Goal: Transaction & Acquisition: Purchase product/service

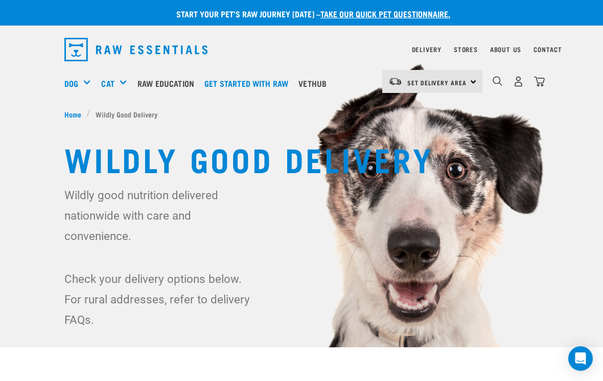
click at [473, 86] on div "Set Delivery Area North Island South Island" at bounding box center [432, 81] width 100 height 23
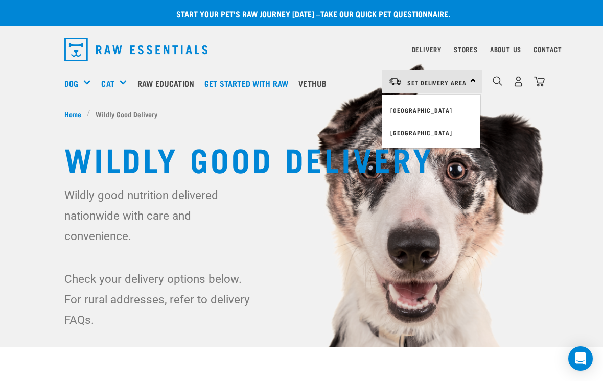
click at [436, 115] on link "[GEOGRAPHIC_DATA]" at bounding box center [431, 110] width 98 height 22
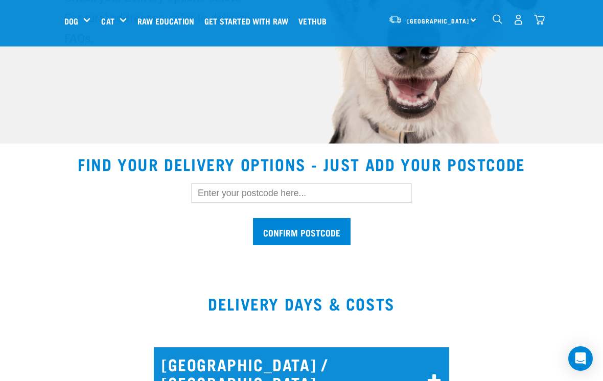
scroll to position [208, 0]
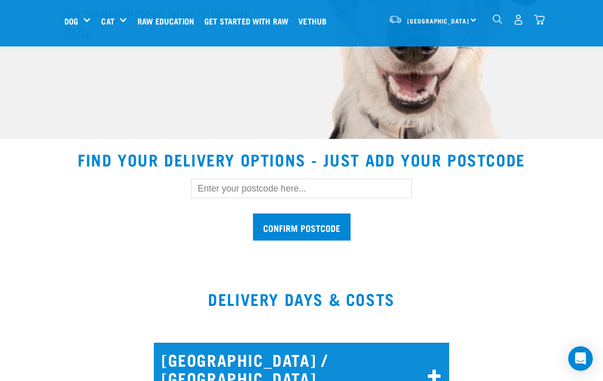
click at [230, 188] on input "text" at bounding box center [301, 188] width 221 height 19
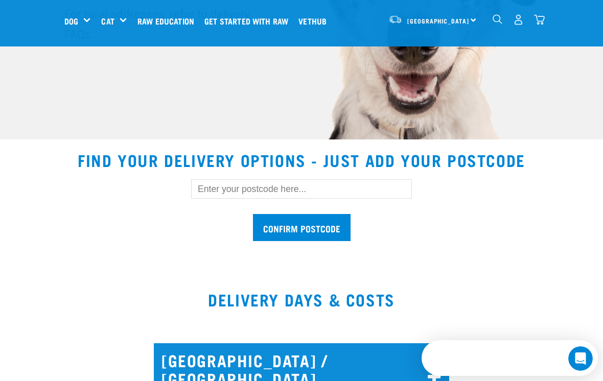
scroll to position [0, 0]
type input "3295"
click at [336, 231] on input "Confirm postcode" at bounding box center [302, 227] width 98 height 27
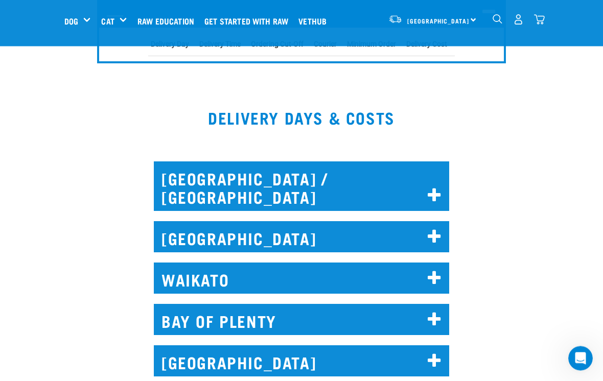
scroll to position [488, 0]
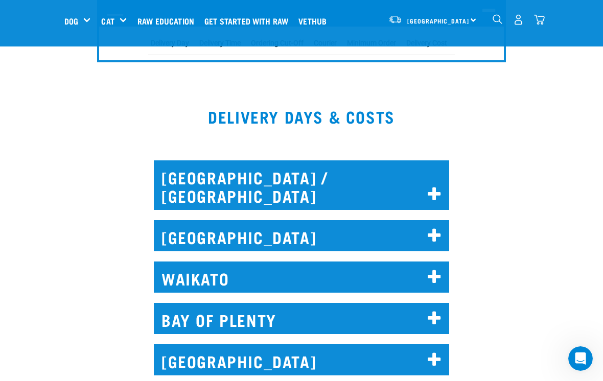
click at [440, 269] on icon at bounding box center [435, 277] width 14 height 16
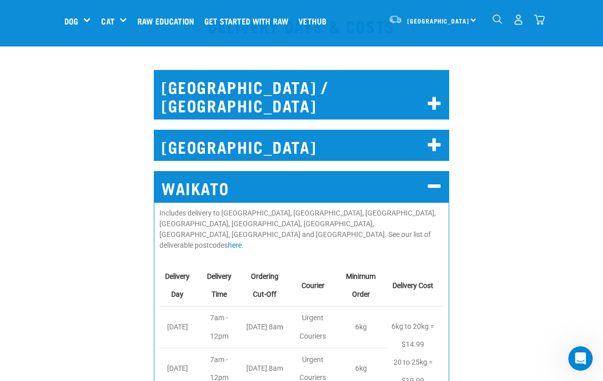
scroll to position [578, 0]
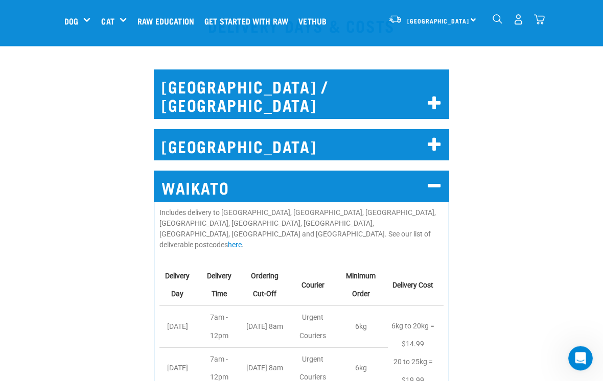
click at [242, 241] on link "here" at bounding box center [235, 245] width 14 height 8
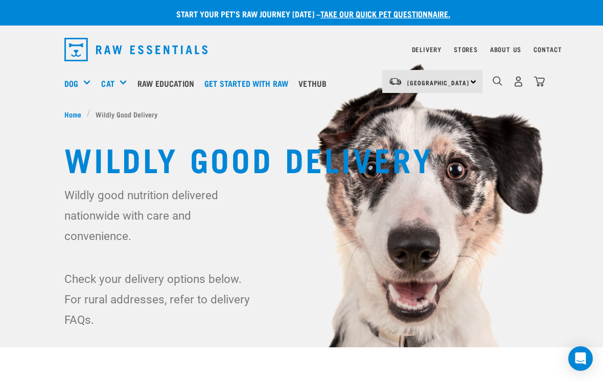
click at [0, 0] on h5 "Shop All Dog" at bounding box center [0, 0] width 0 height 0
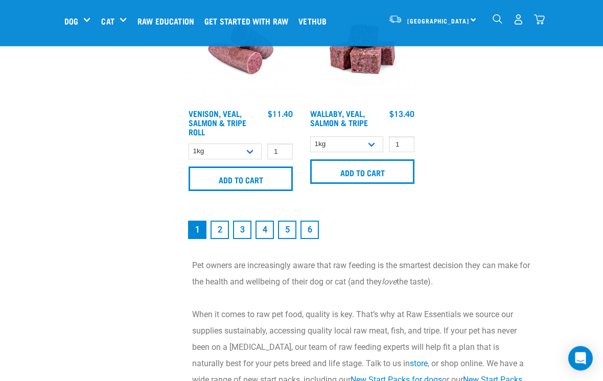
scroll to position [2164, 0]
click at [224, 239] on link "2" at bounding box center [220, 230] width 18 height 18
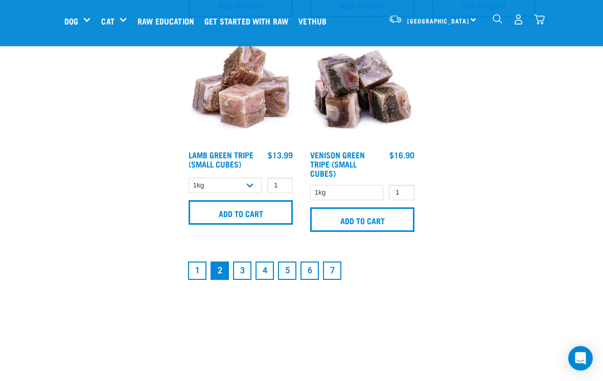
scroll to position [2123, 0]
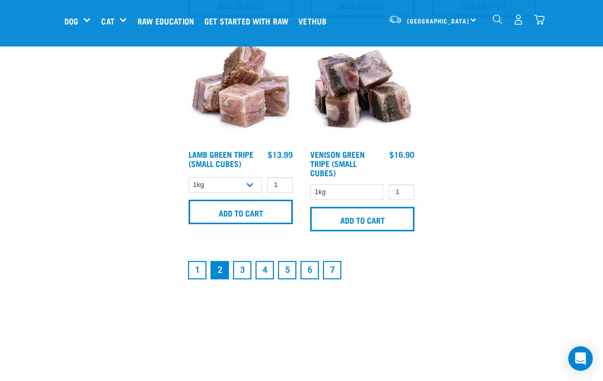
click at [250, 276] on link "3" at bounding box center [242, 270] width 18 height 18
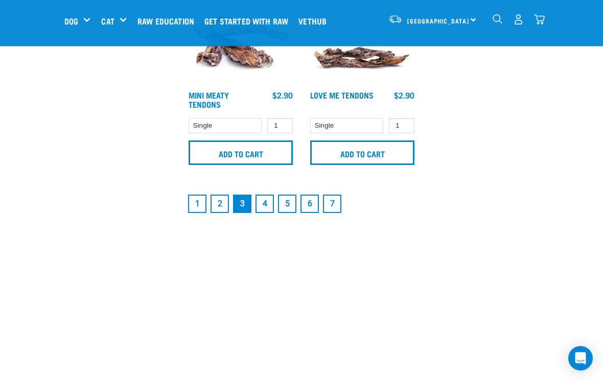
scroll to position [2185, 0]
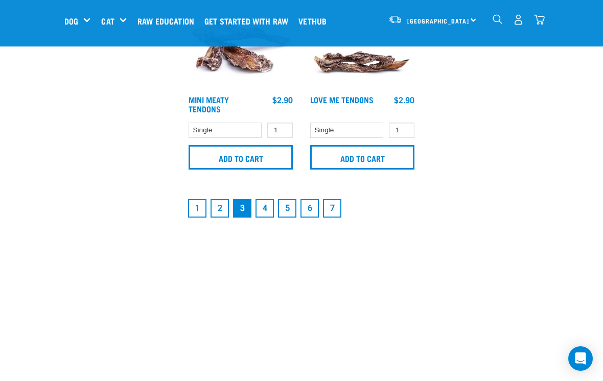
click at [272, 213] on link "4" at bounding box center [265, 208] width 18 height 18
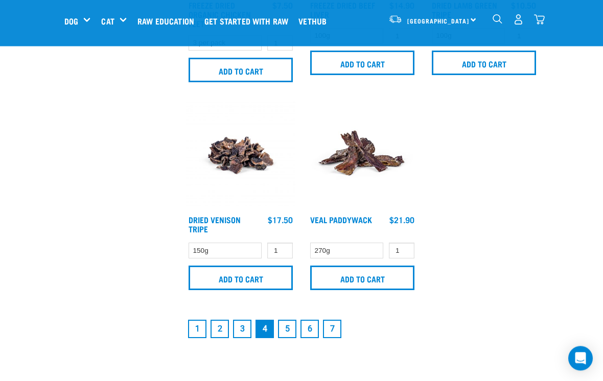
scroll to position [2067, 0]
click at [290, 332] on link "5" at bounding box center [287, 329] width 18 height 18
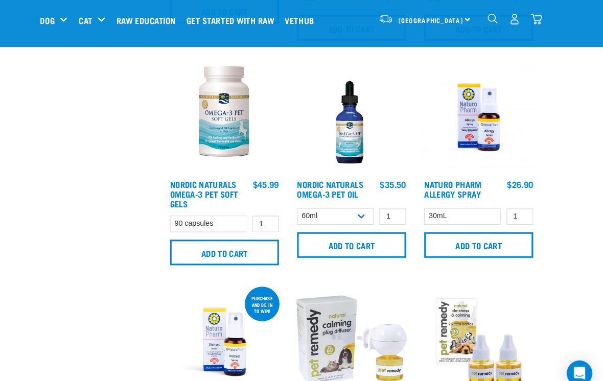
scroll to position [870, 0]
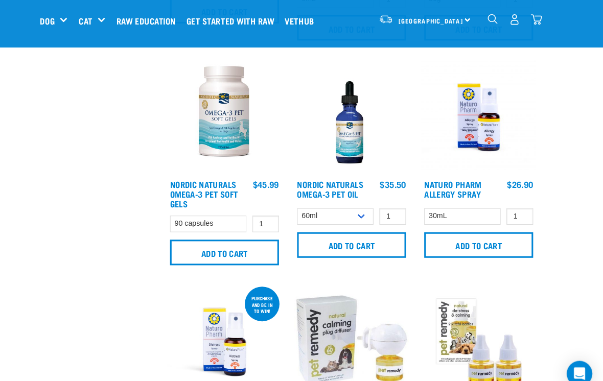
click at [552, 224] on div "Start your pet’s raw journey today – take our quick pet questionnaire. Delivery…" at bounding box center [301, 348] width 603 height 2436
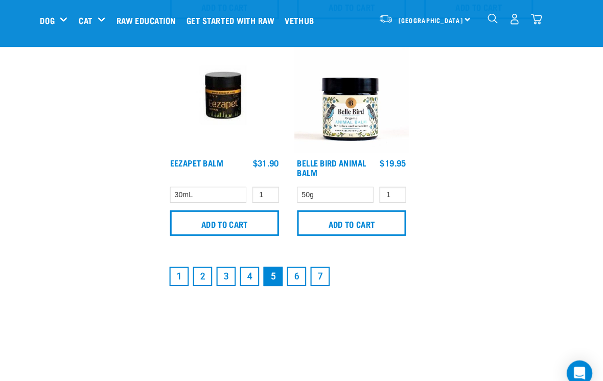
scroll to position [2159, 0]
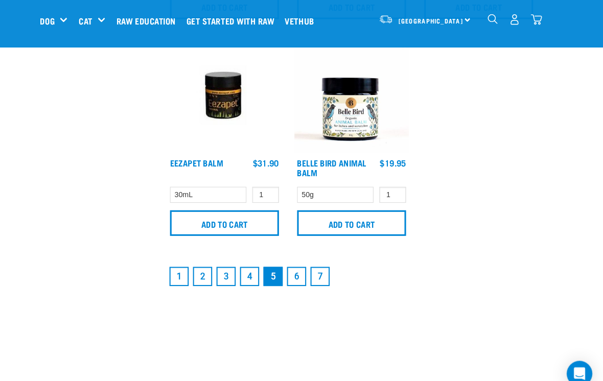
click at [301, 275] on link "6" at bounding box center [310, 266] width 18 height 18
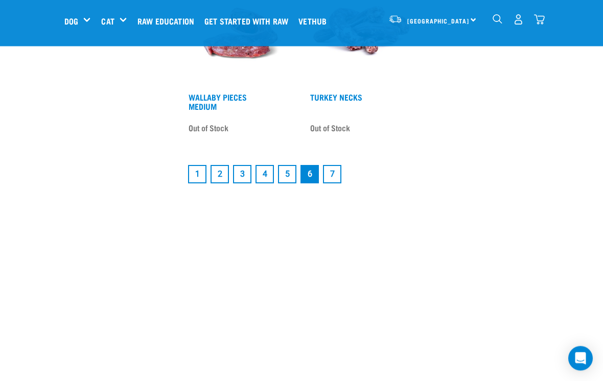
scroll to position [2089, 0]
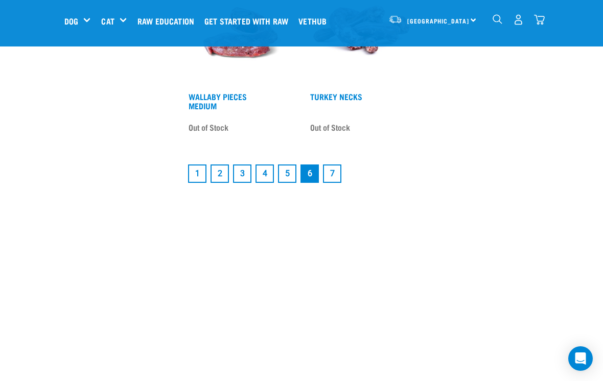
click at [339, 180] on link "7" at bounding box center [332, 174] width 18 height 18
